Goal: Task Accomplishment & Management: Manage account settings

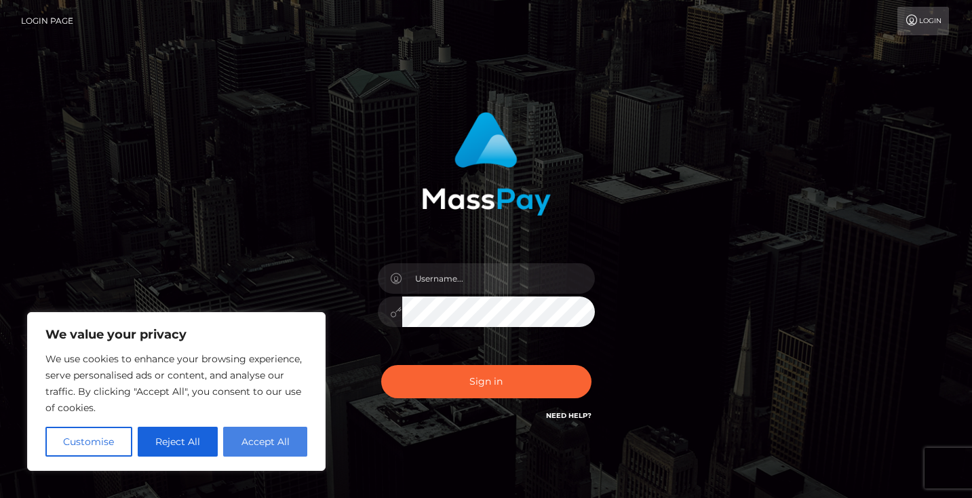
click at [244, 428] on button "Accept All" at bounding box center [265, 442] width 84 height 30
checkbox input "true"
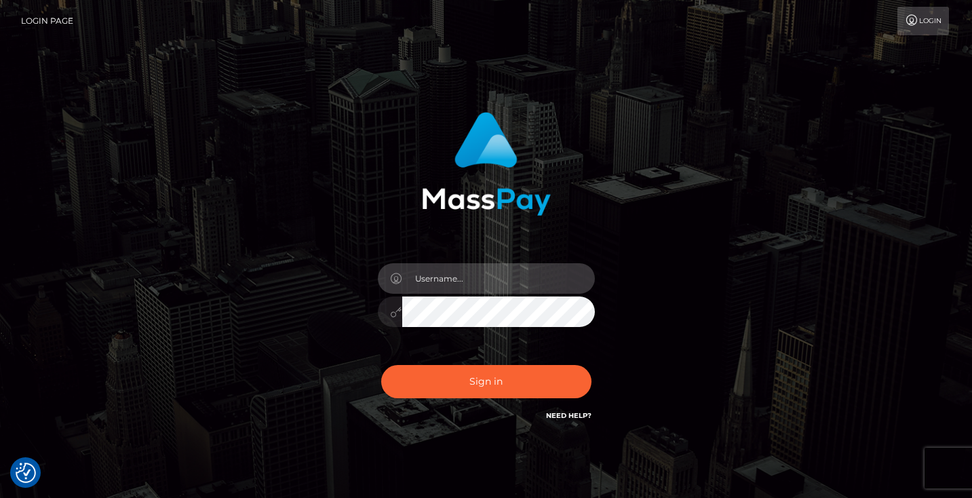
type input "c3lsdmlhbWNlbHJveTJAZ21haWwuY29t"
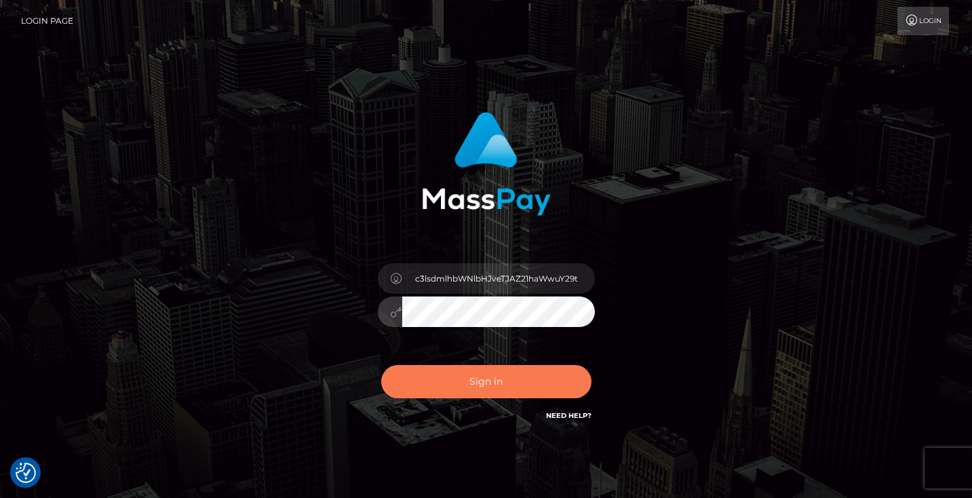
click at [474, 381] on button "Sign in" at bounding box center [486, 381] width 210 height 33
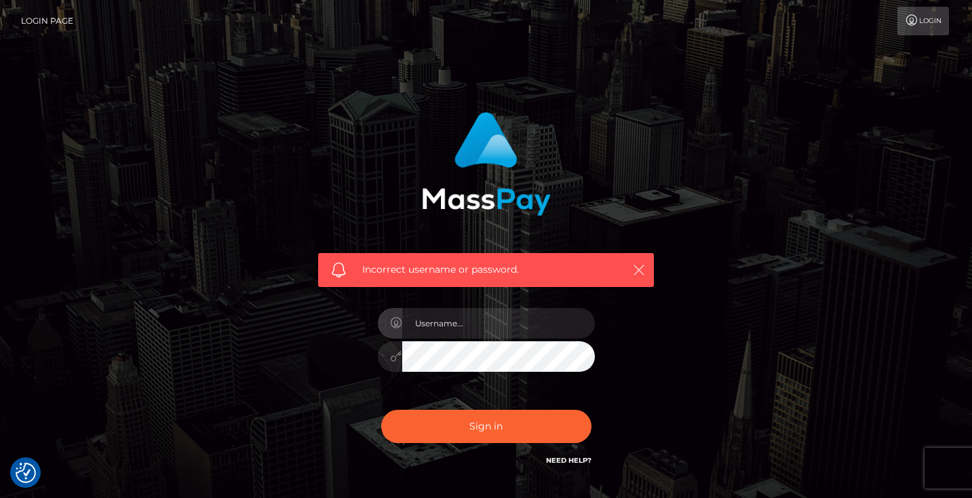
click at [640, 269] on icon "button" at bounding box center [639, 270] width 14 height 14
click at [937, 14] on link "Login" at bounding box center [924, 21] width 52 height 29
